Goal: Find specific page/section: Find specific page/section

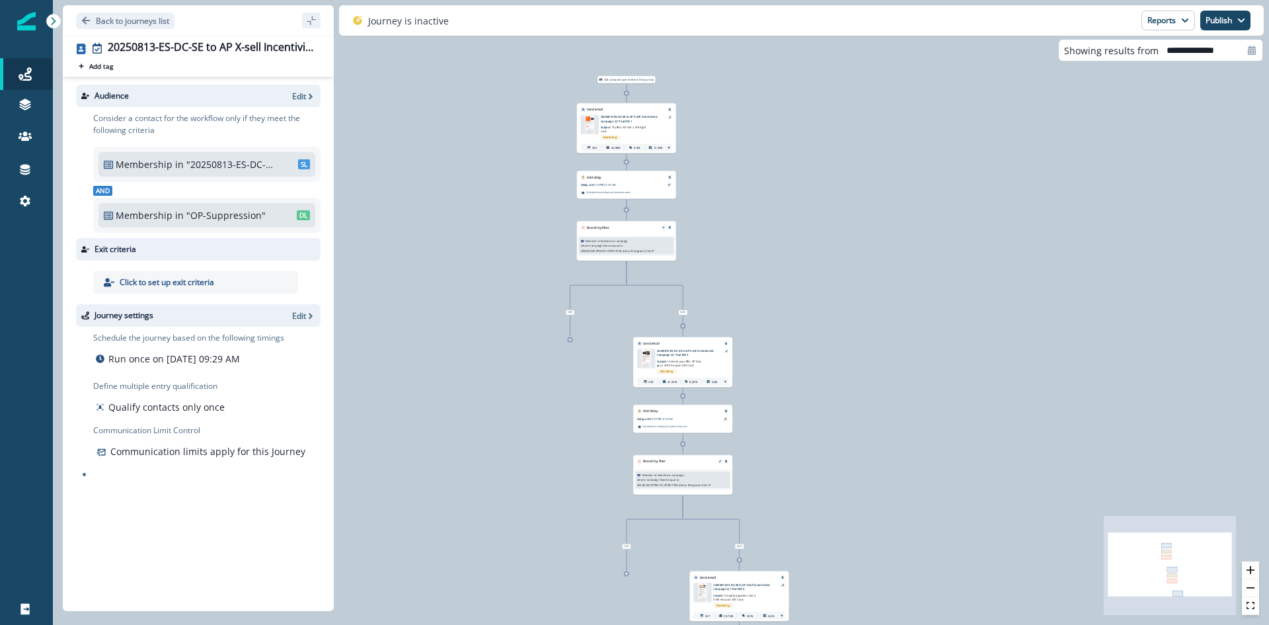
click at [233, 57] on div "20250813-ES-DC-SE to AP X-sell Incentivized Campaign Q1 Trial Add tag Search or…" at bounding box center [198, 56] width 245 height 30
click at [235, 50] on div "20250813-ES-DC-SE to AP X-sell Incentivized Campaign Q1 Trial" at bounding box center [212, 48] width 208 height 15
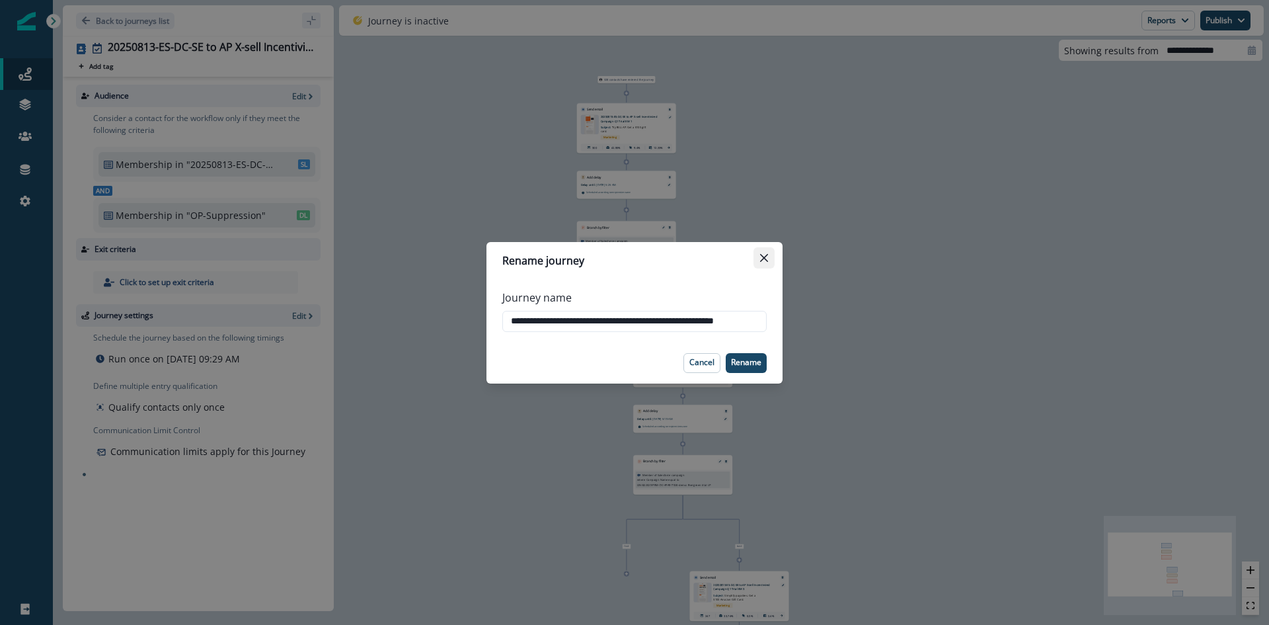
click at [763, 258] on icon "Close" at bounding box center [764, 257] width 8 height 8
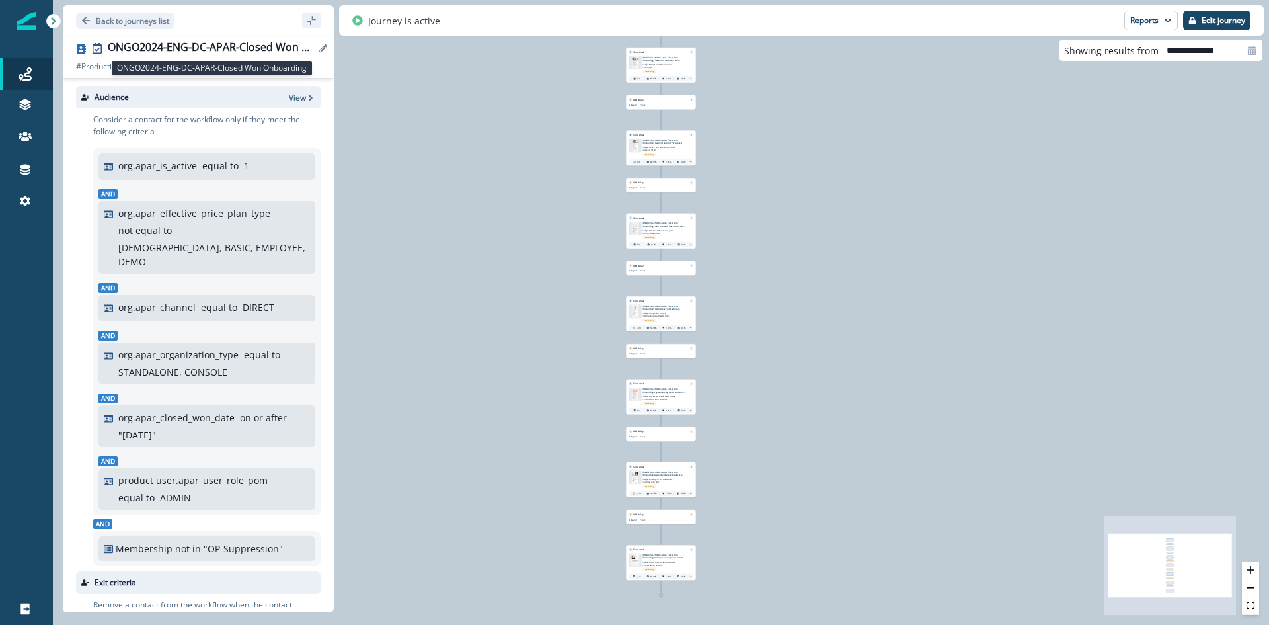
click at [237, 44] on div "ONGO2024-ENG-DC-APAR-Closed Won Onboarding" at bounding box center [212, 48] width 208 height 15
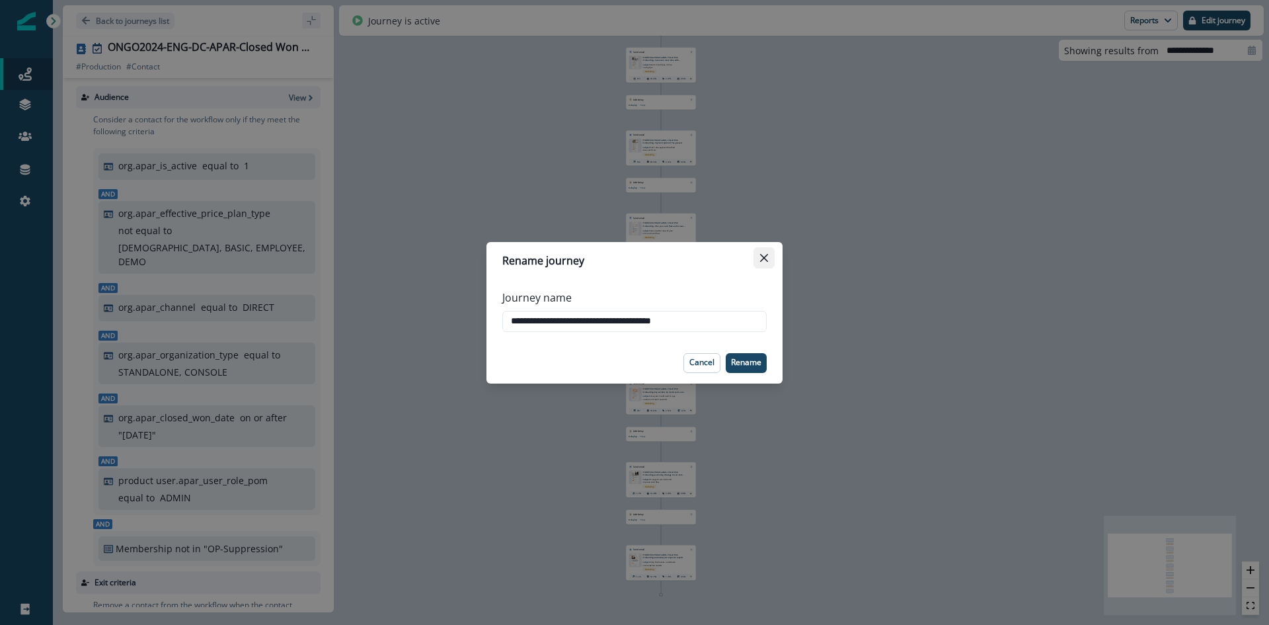
click at [768, 254] on button "Close" at bounding box center [763, 257] width 21 height 21
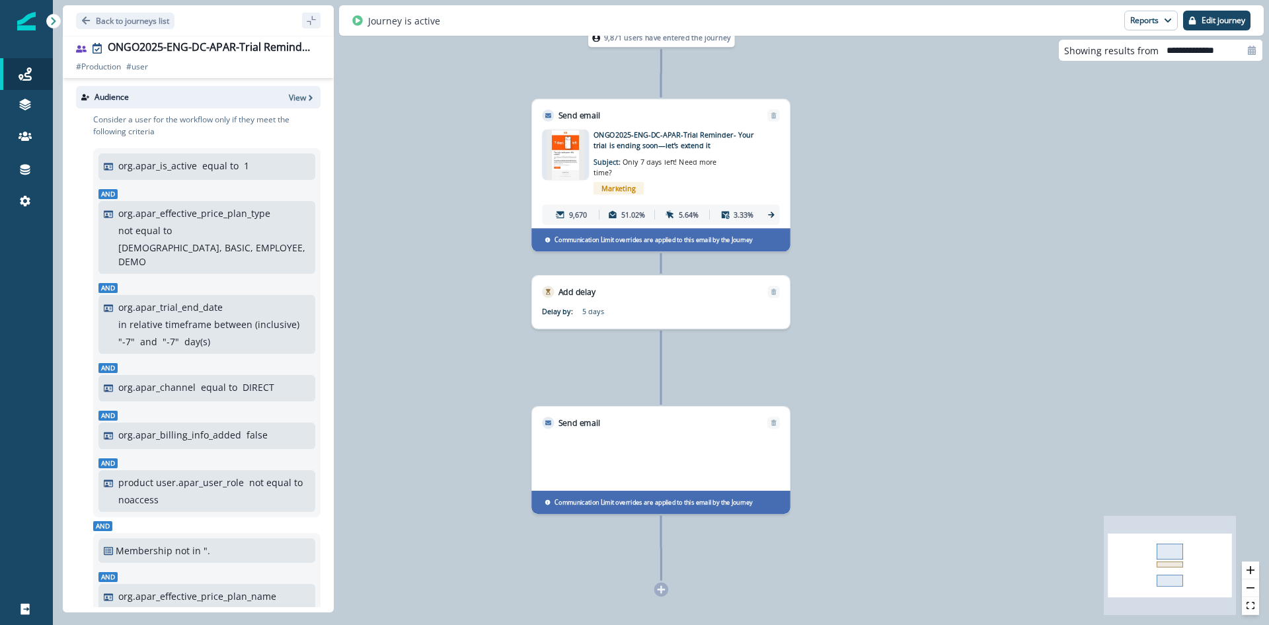
click at [235, 55] on div "ONGO2025-ENG-DC-APAR-Trial Reminders" at bounding box center [212, 48] width 208 height 15
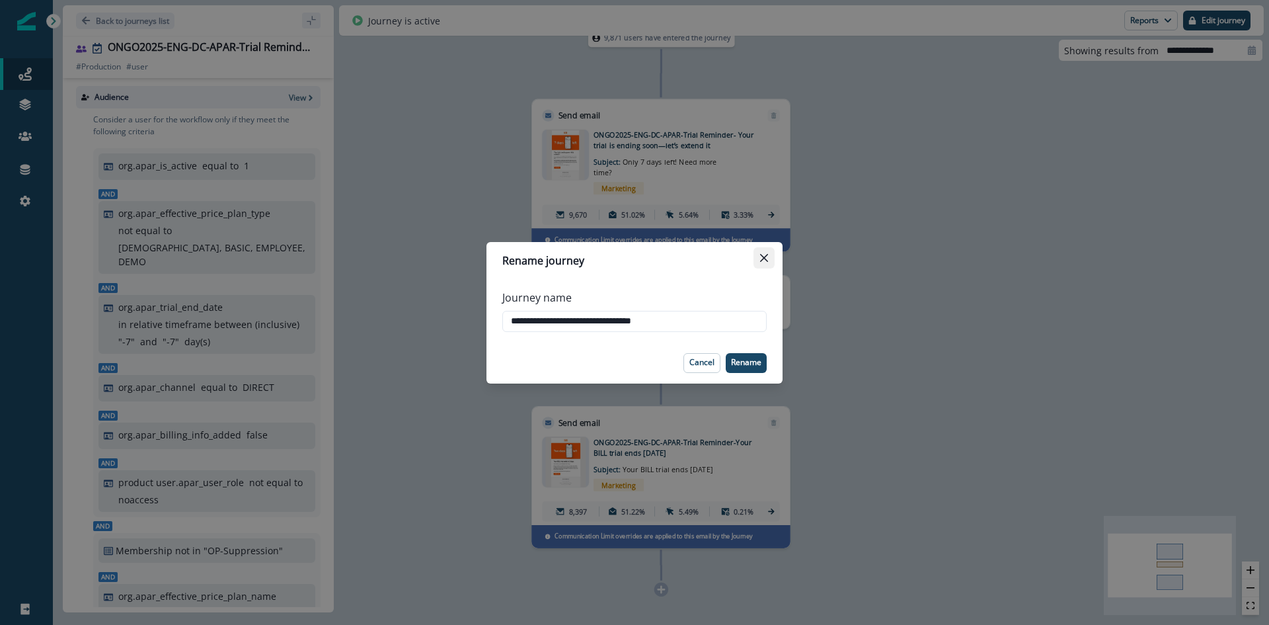
click at [761, 261] on icon "Close" at bounding box center [764, 258] width 8 height 8
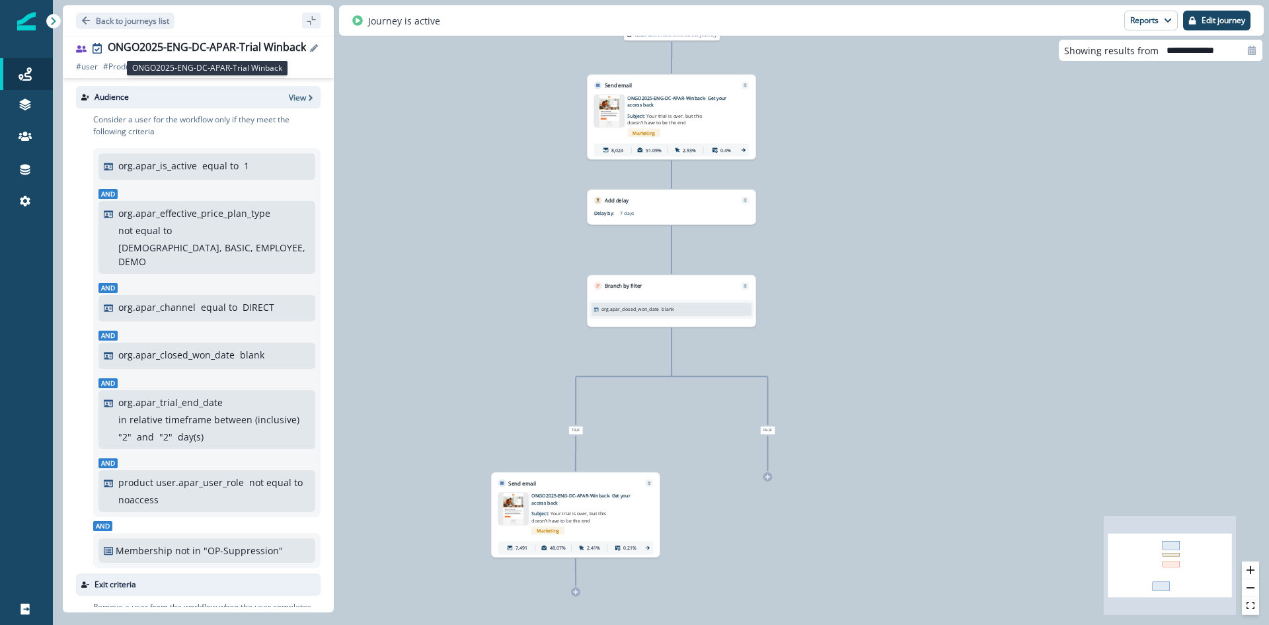
click at [235, 42] on div "ONGO2025-ENG-DC-APAR-Trial Winback" at bounding box center [207, 48] width 198 height 15
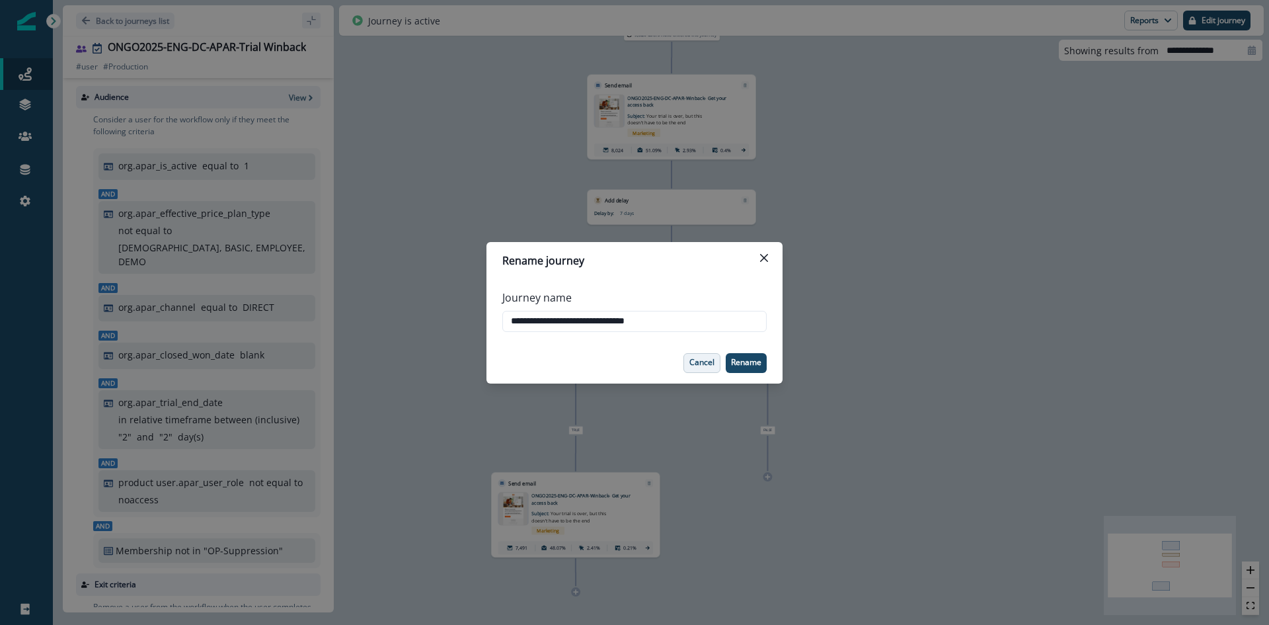
click at [703, 359] on p "Cancel" at bounding box center [701, 362] width 25 height 9
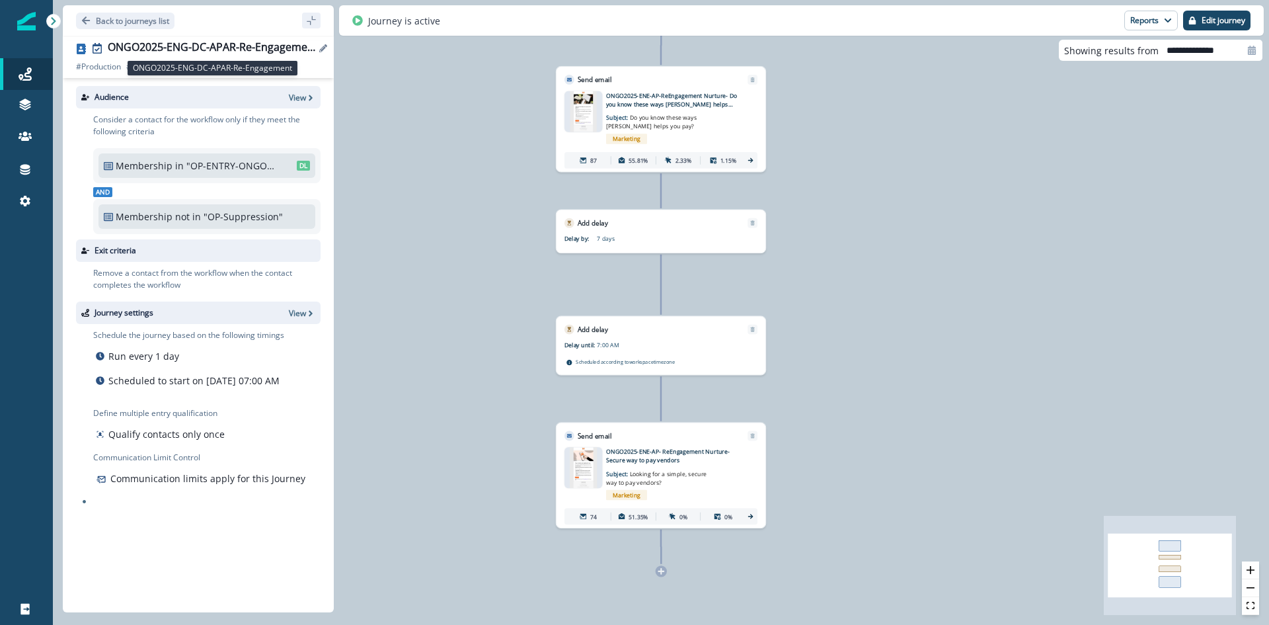
click at [198, 54] on div "ONGO2025-ENG-DC-APAR-Re-Engagement" at bounding box center [212, 48] width 208 height 15
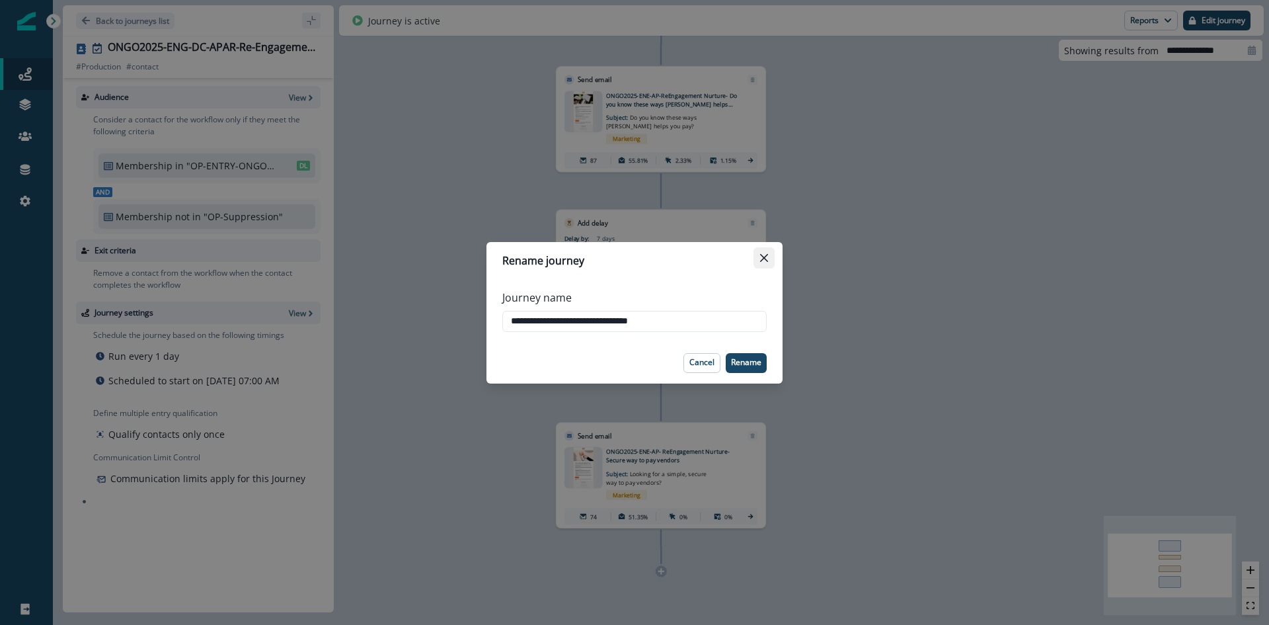
click at [770, 255] on button "Close" at bounding box center [763, 257] width 21 height 21
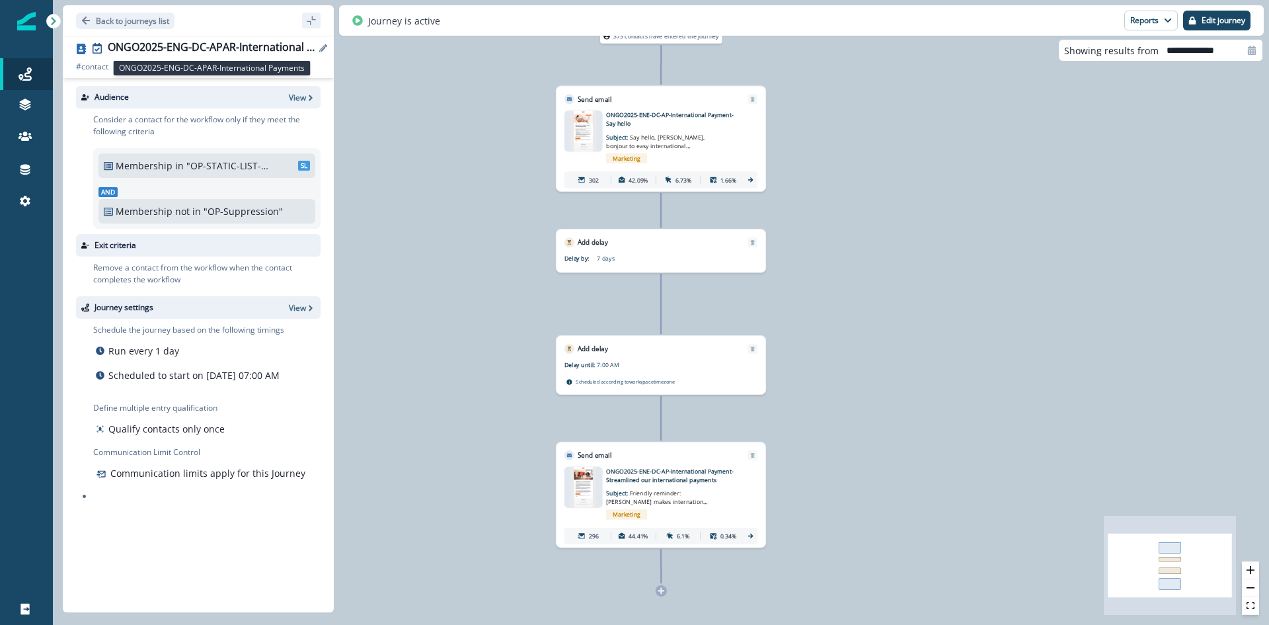
click at [232, 43] on div "ONGO2025-ENG-DC-APAR-International Payments" at bounding box center [212, 48] width 208 height 15
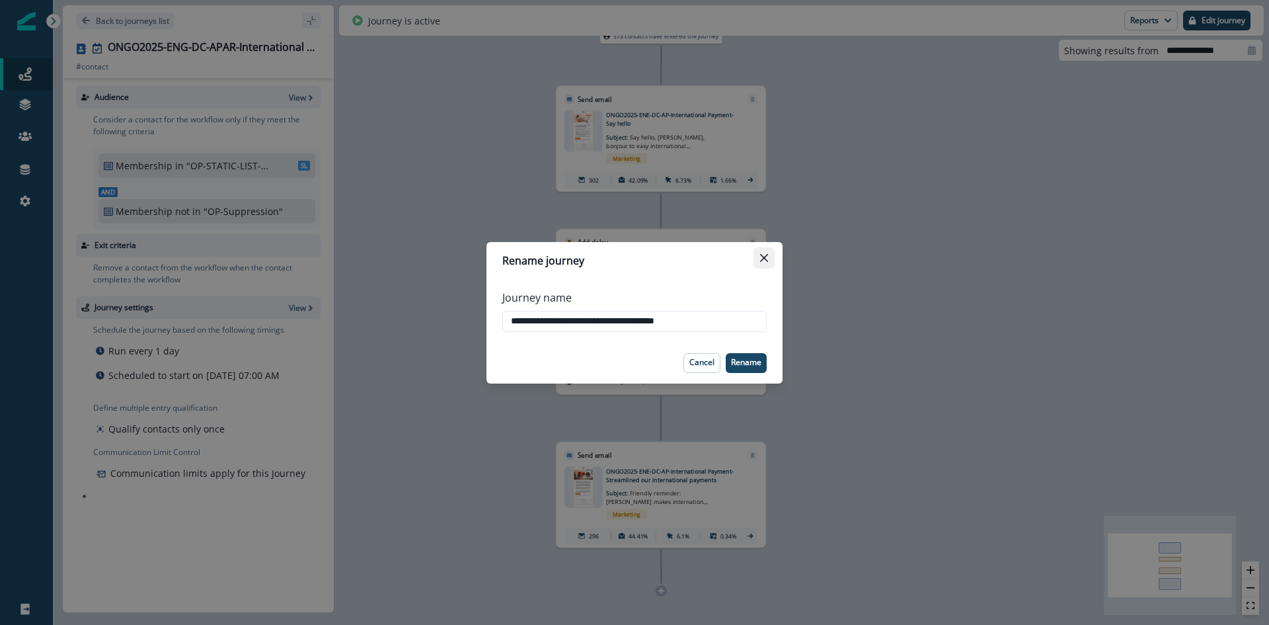
click at [770, 260] on button "Close" at bounding box center [763, 257] width 21 height 21
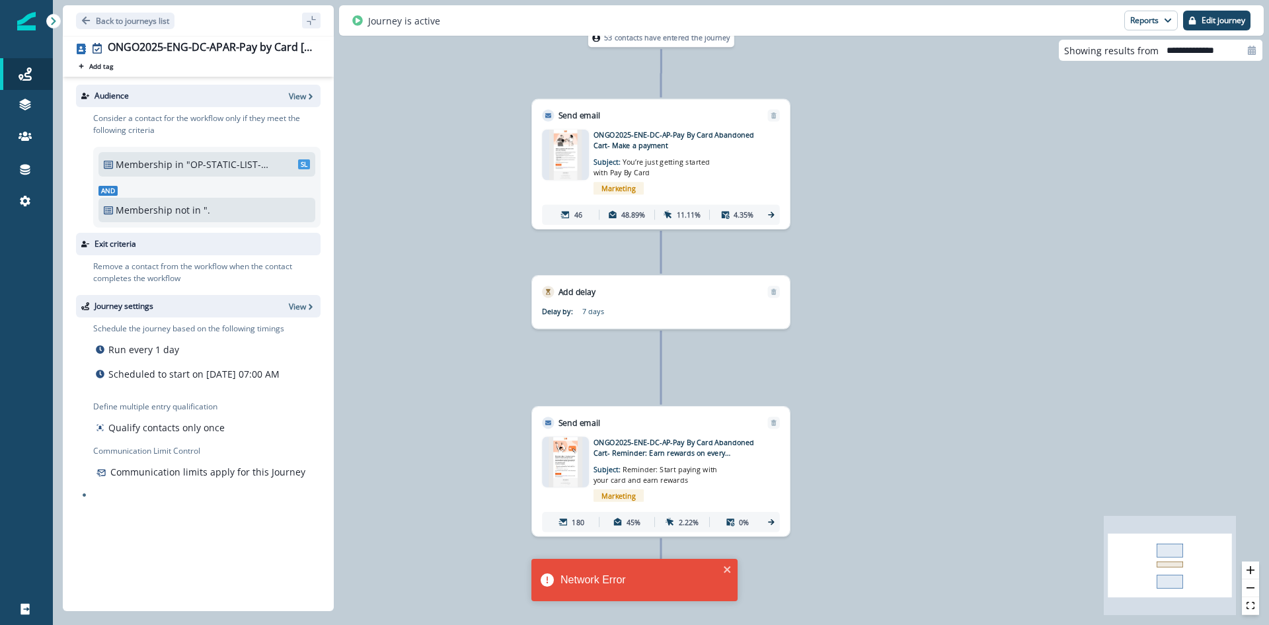
click at [258, 39] on div "ONGO2025-ENG-DC-APAR-Pay by Card Abandon Cart Add tag Search or create tags Aud…" at bounding box center [198, 323] width 271 height 575
click at [254, 50] on div "ONGO2025-ENG-DC-APAR-Pay by Card Abandon Cart" at bounding box center [212, 48] width 208 height 15
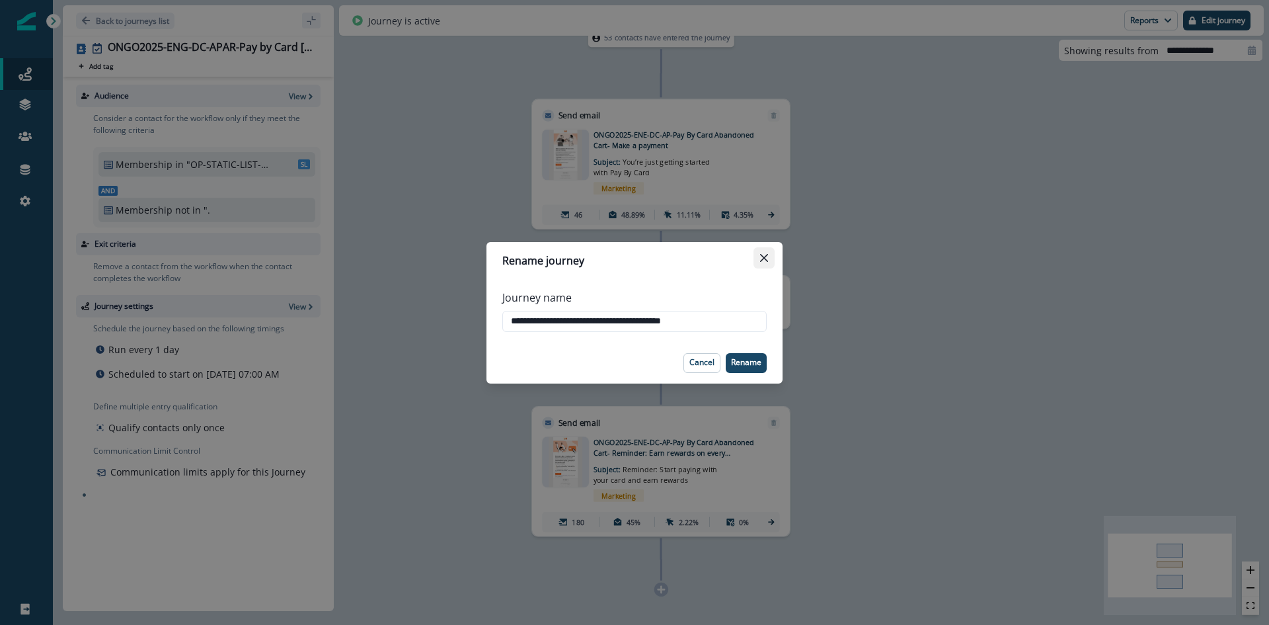
click at [758, 256] on button "Close" at bounding box center [763, 257] width 21 height 21
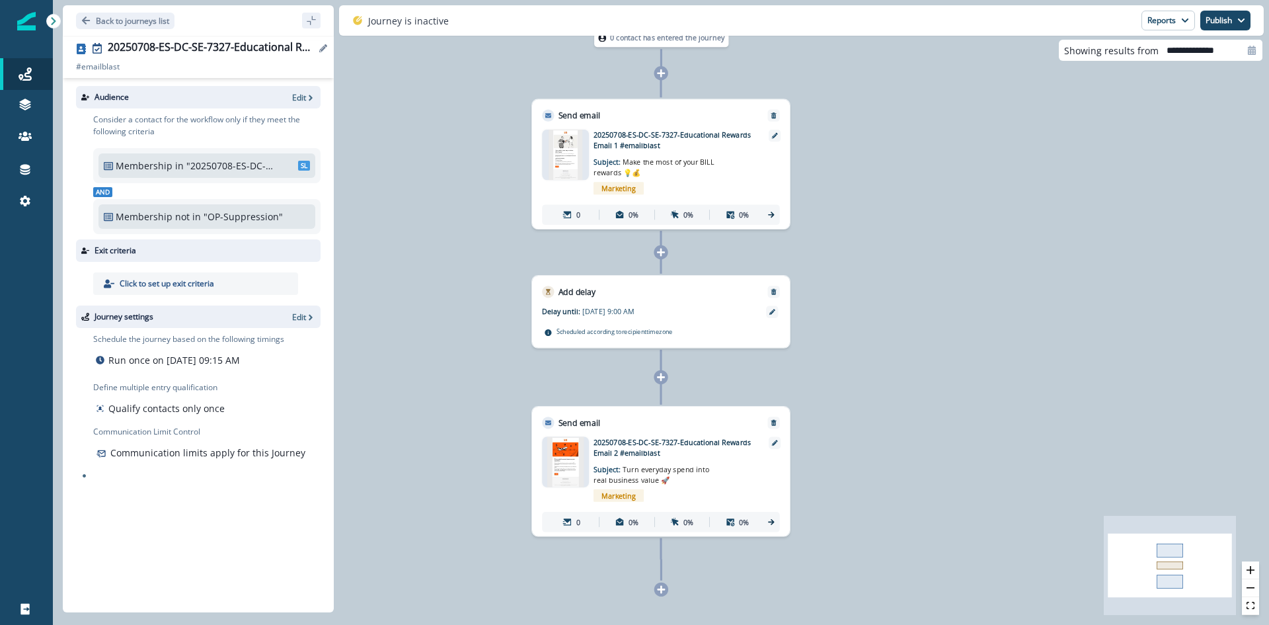
click at [248, 47] on div "20250708-ES-DC-SE-7327-Educational Rewards Re Run" at bounding box center [212, 48] width 208 height 15
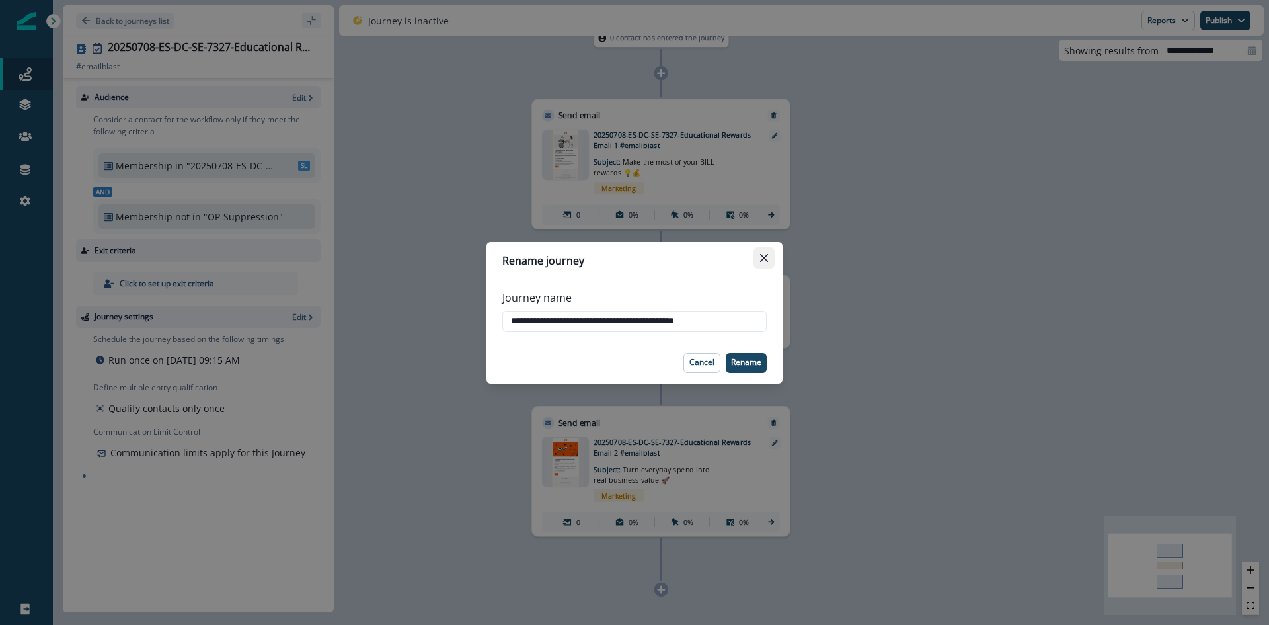
click at [766, 268] on button "Close" at bounding box center [763, 257] width 21 height 21
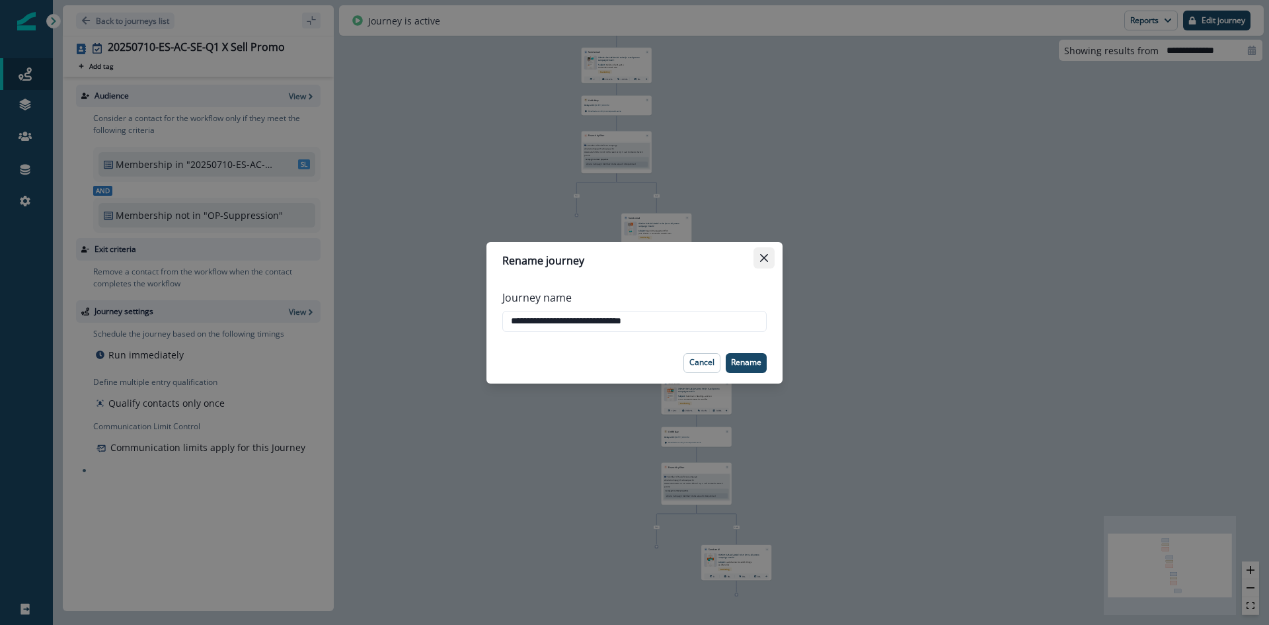
click at [757, 258] on button "Close" at bounding box center [763, 257] width 21 height 21
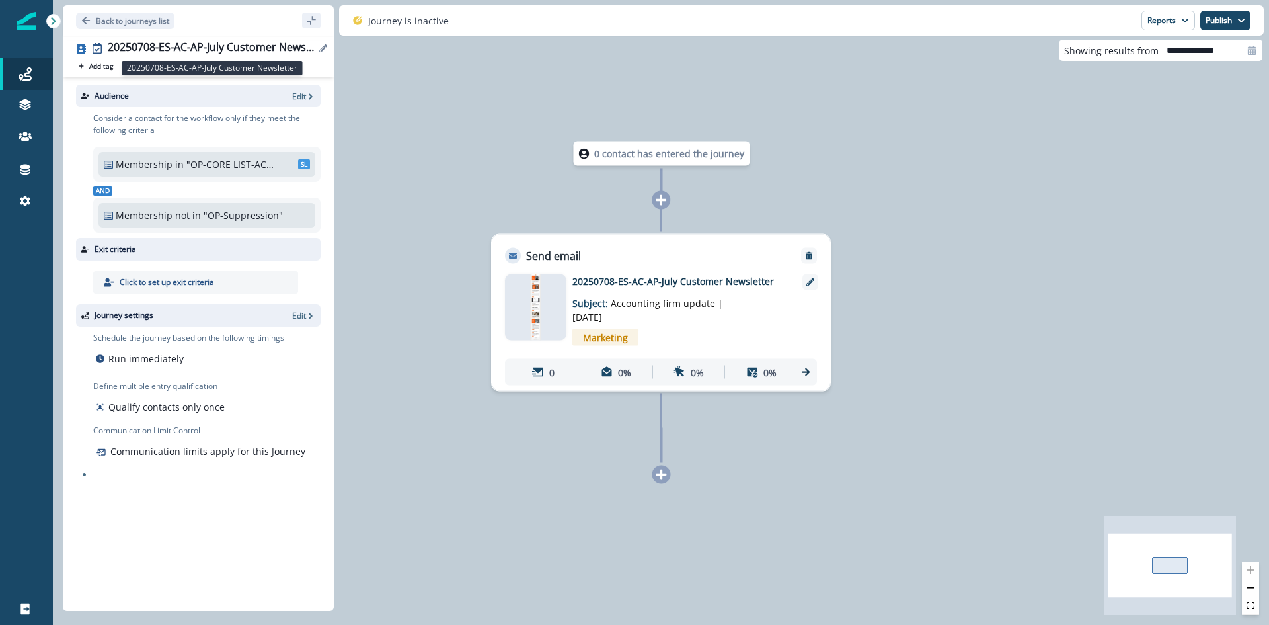
click at [225, 50] on div "20250708-ES-AC-AP-July Customer Newsletter" at bounding box center [212, 48] width 208 height 15
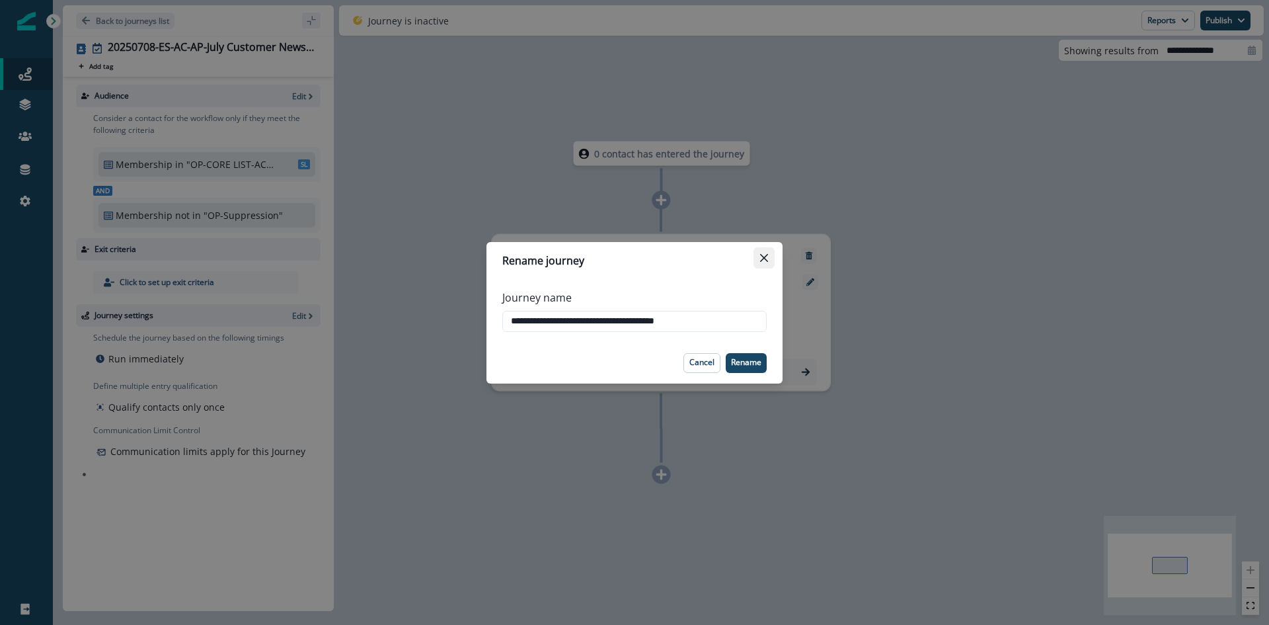
click at [761, 263] on button "Close" at bounding box center [763, 257] width 21 height 21
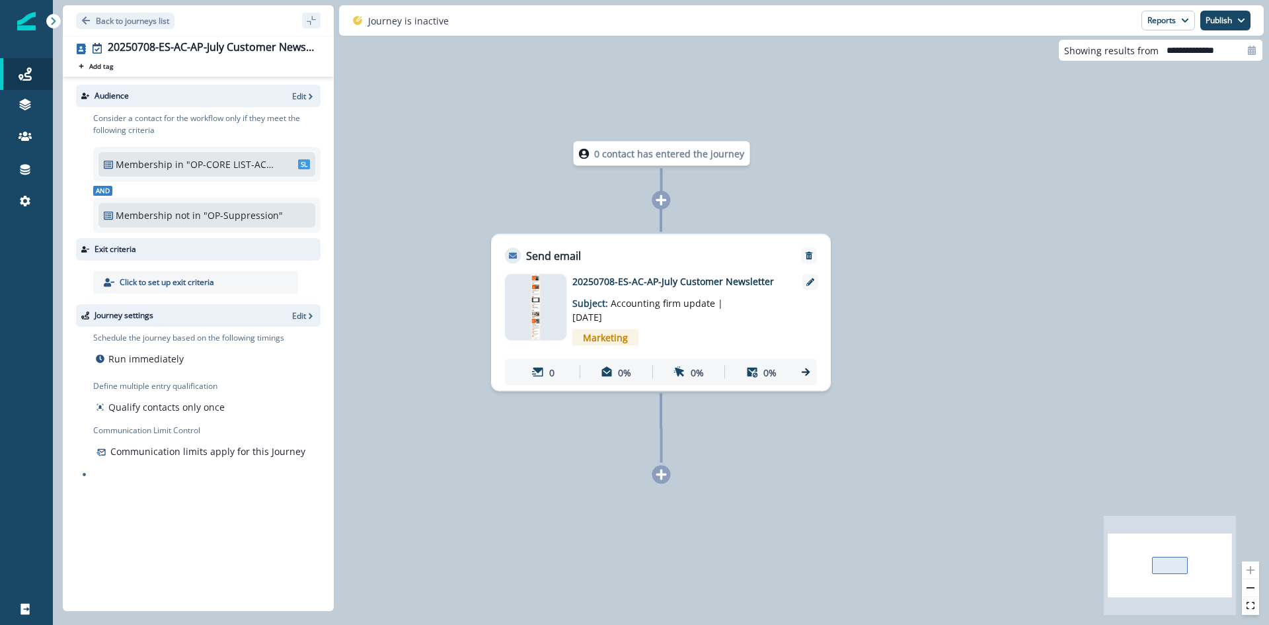
click at [806, 177] on div "0 contact has entered the journey Send email Email asset changed, journey repor…" at bounding box center [661, 312] width 1216 height 625
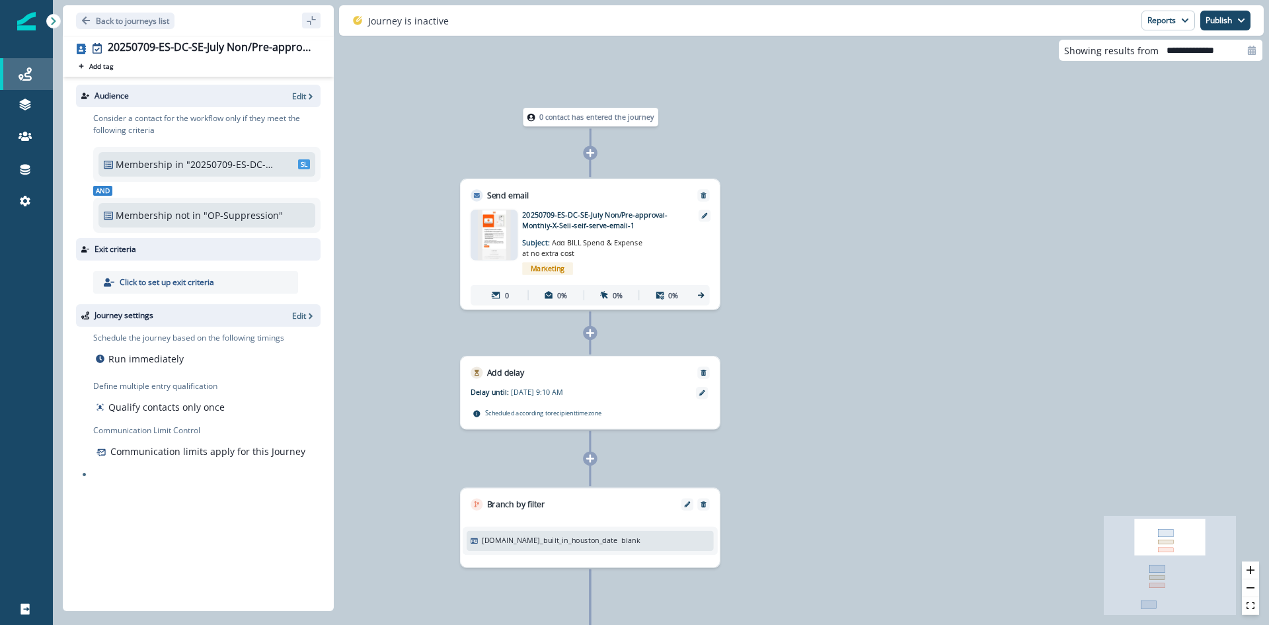
click at [28, 85] on link "Journeys" at bounding box center [26, 74] width 53 height 32
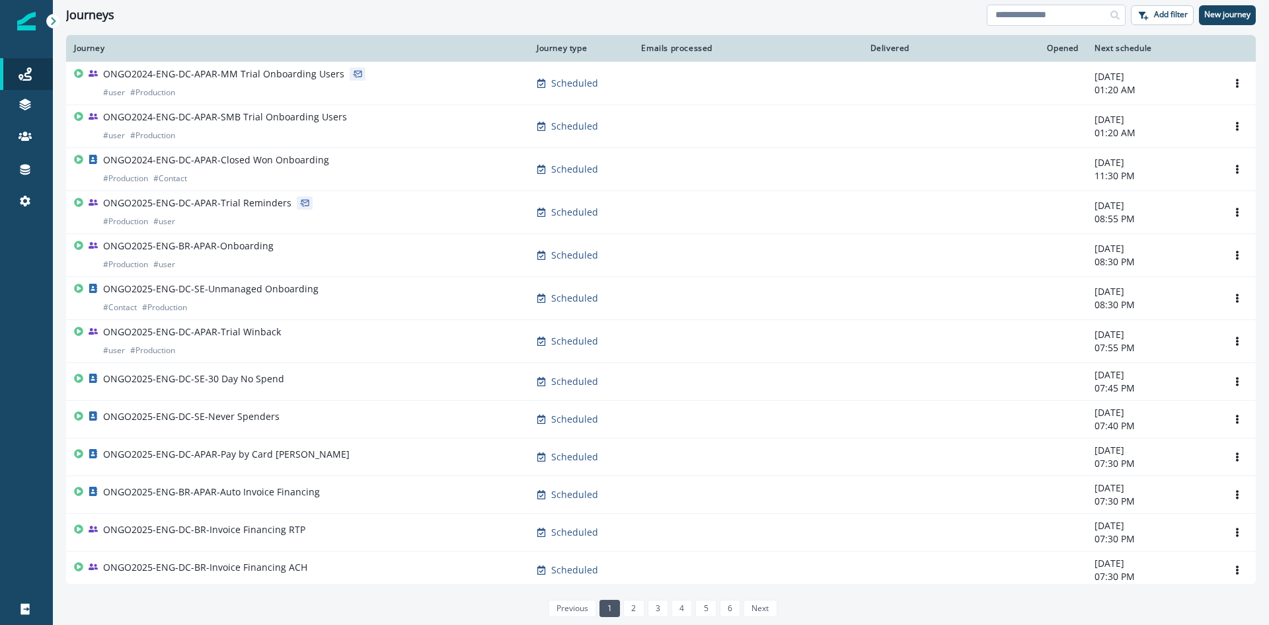
click at [1047, 20] on input at bounding box center [1056, 15] width 139 height 21
paste input "**********"
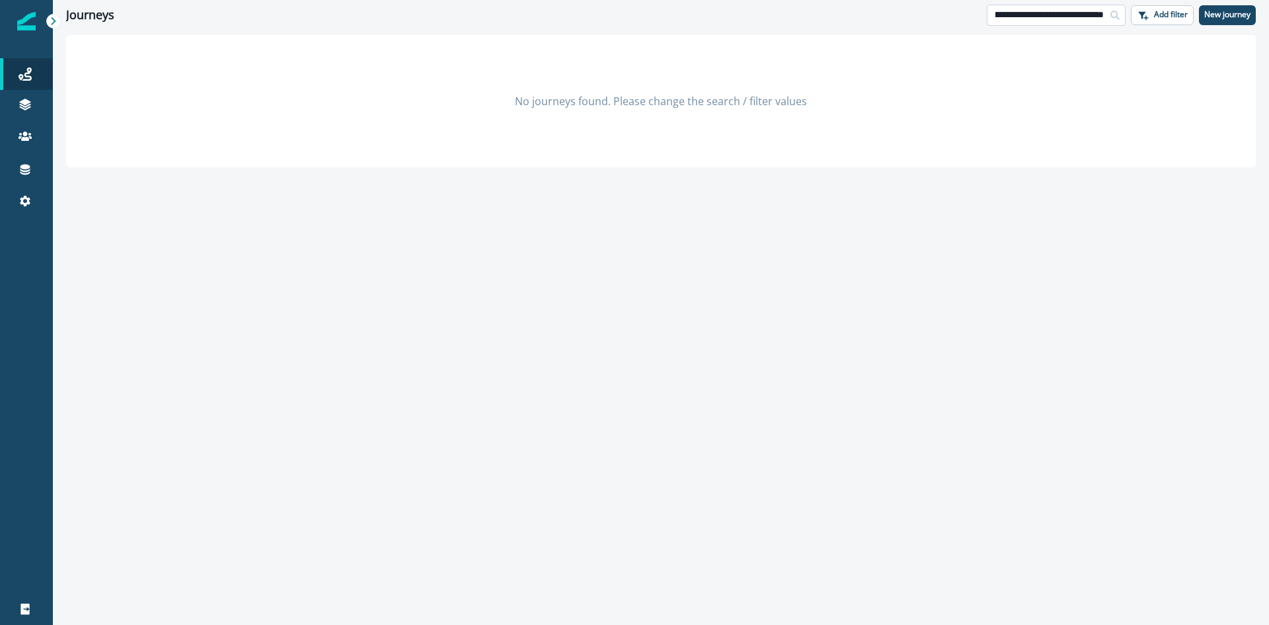
scroll to position [0, 68]
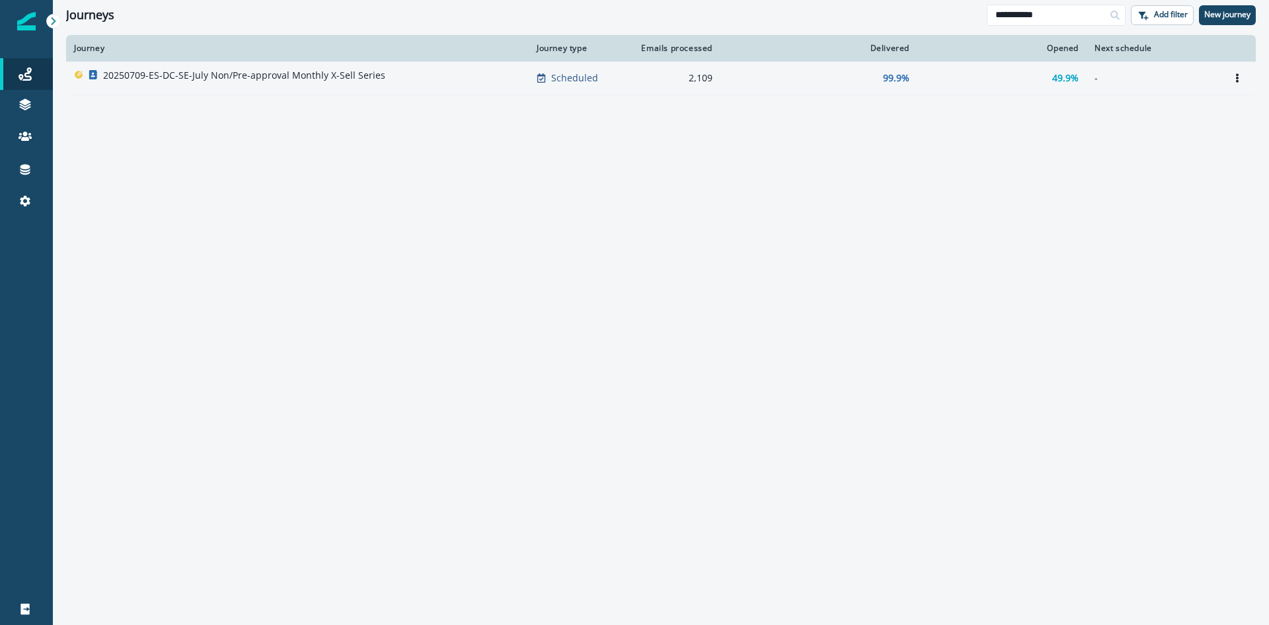
type input "**********"
click at [317, 78] on p "20250709-ES-DC-SE-July Non/Pre-approval Monthly X-Sell Series" at bounding box center [244, 75] width 282 height 13
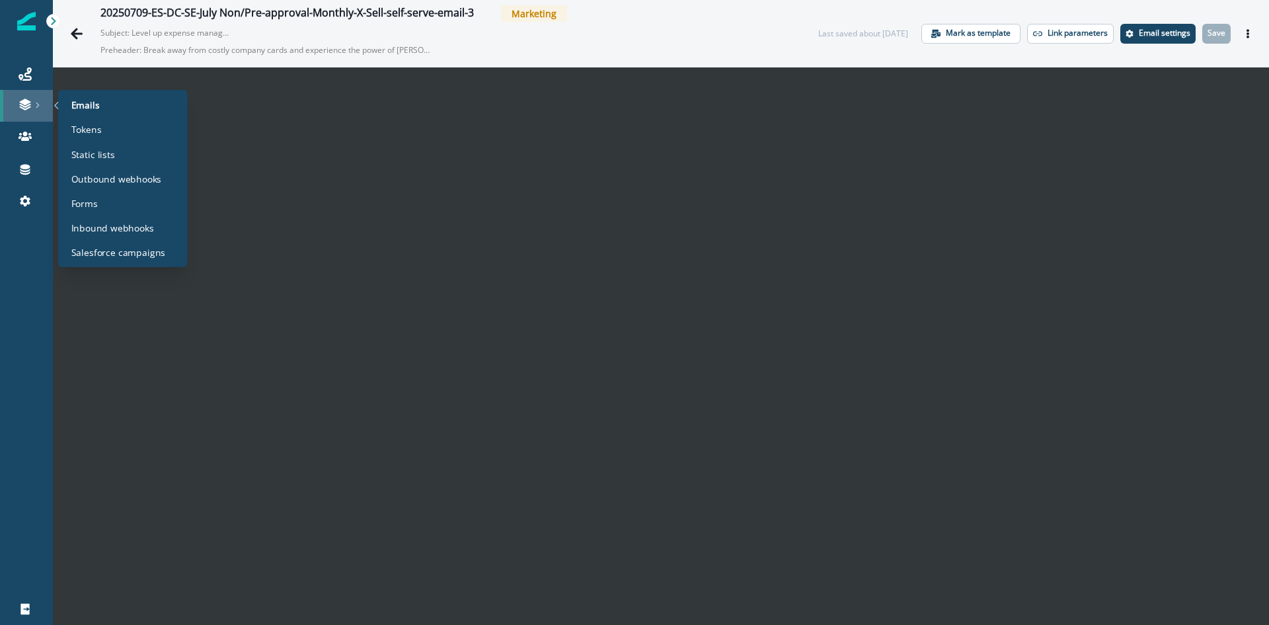
click at [17, 104] on div at bounding box center [26, 104] width 42 height 13
